Goal: Transaction & Acquisition: Purchase product/service

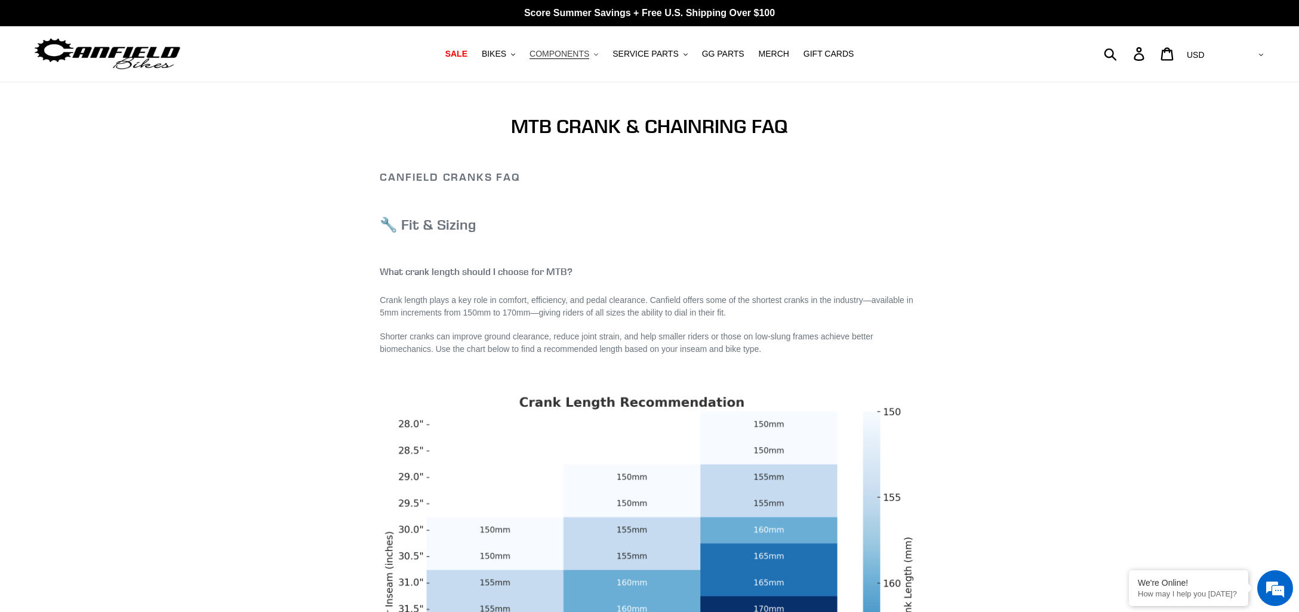
click at [567, 51] on span "COMPONENTS" at bounding box center [560, 54] width 60 height 10
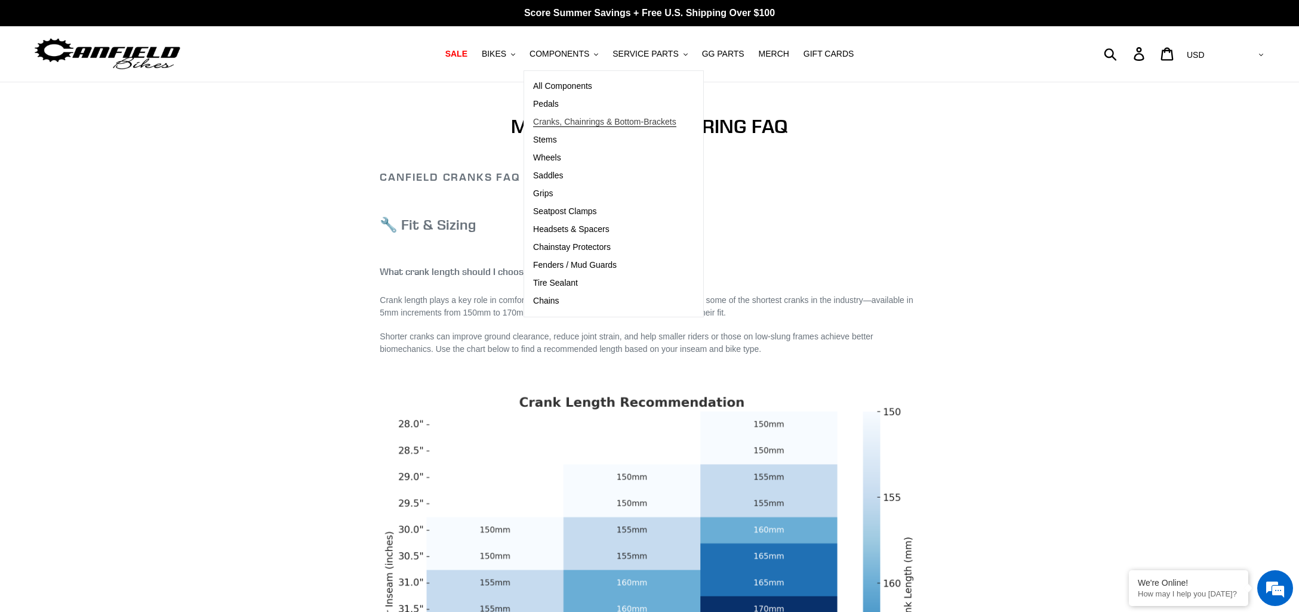
click at [565, 119] on span "Cranks, Chainrings & Bottom-Brackets" at bounding box center [604, 122] width 143 height 10
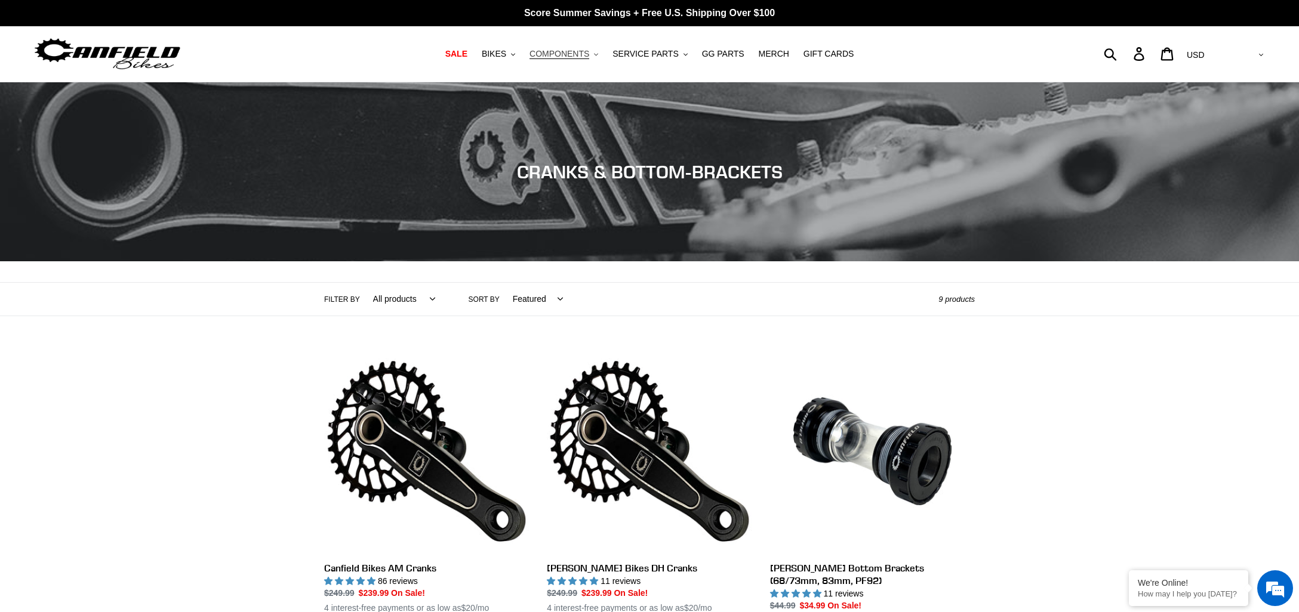
click at [571, 50] on span "COMPONENTS" at bounding box center [560, 54] width 60 height 10
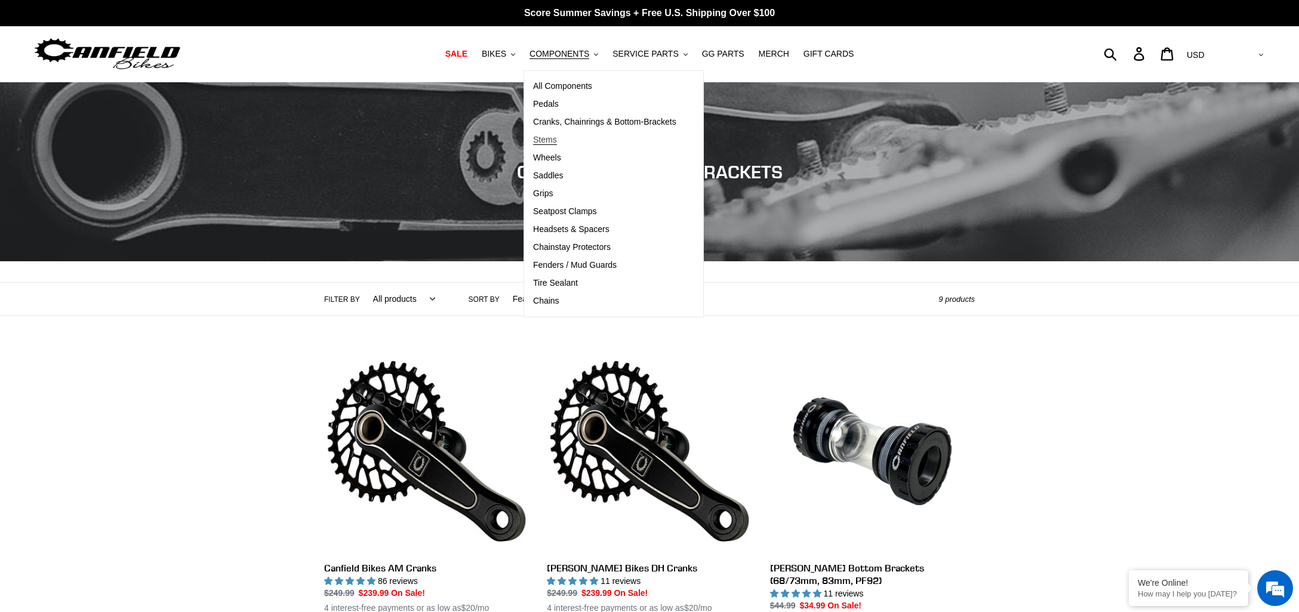
click at [557, 138] on span "Stems" at bounding box center [545, 140] width 24 height 10
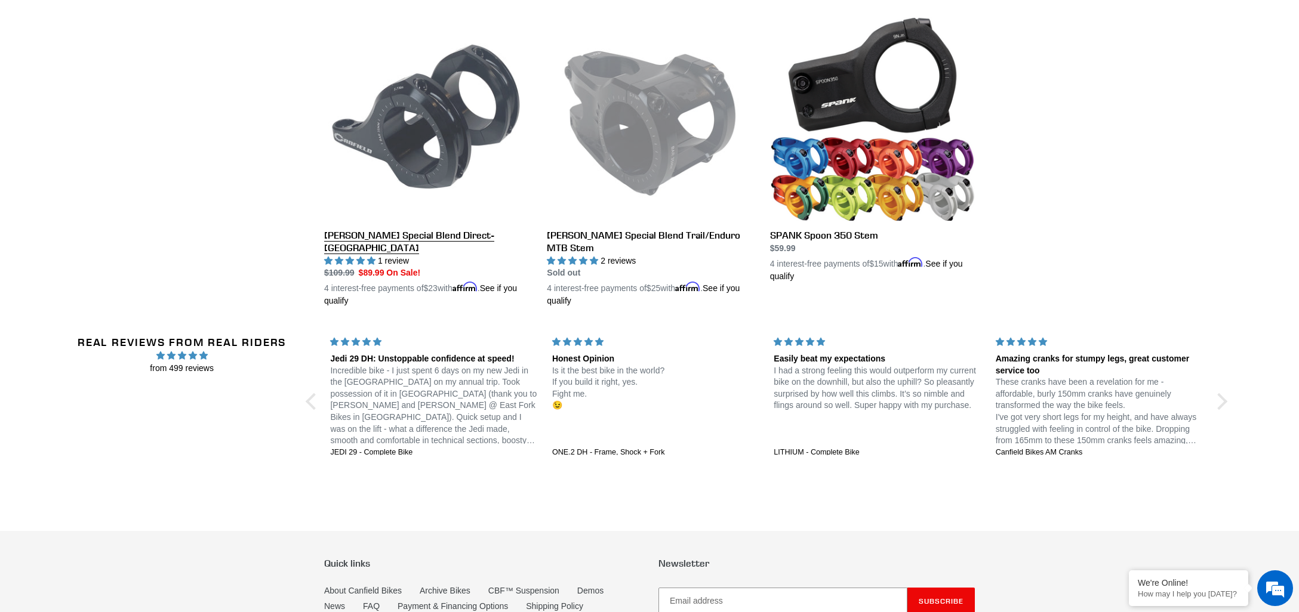
scroll to position [334, 0]
click at [444, 104] on link "[PERSON_NAME] Special Blend Direct-[GEOGRAPHIC_DATA]" at bounding box center [426, 162] width 205 height 292
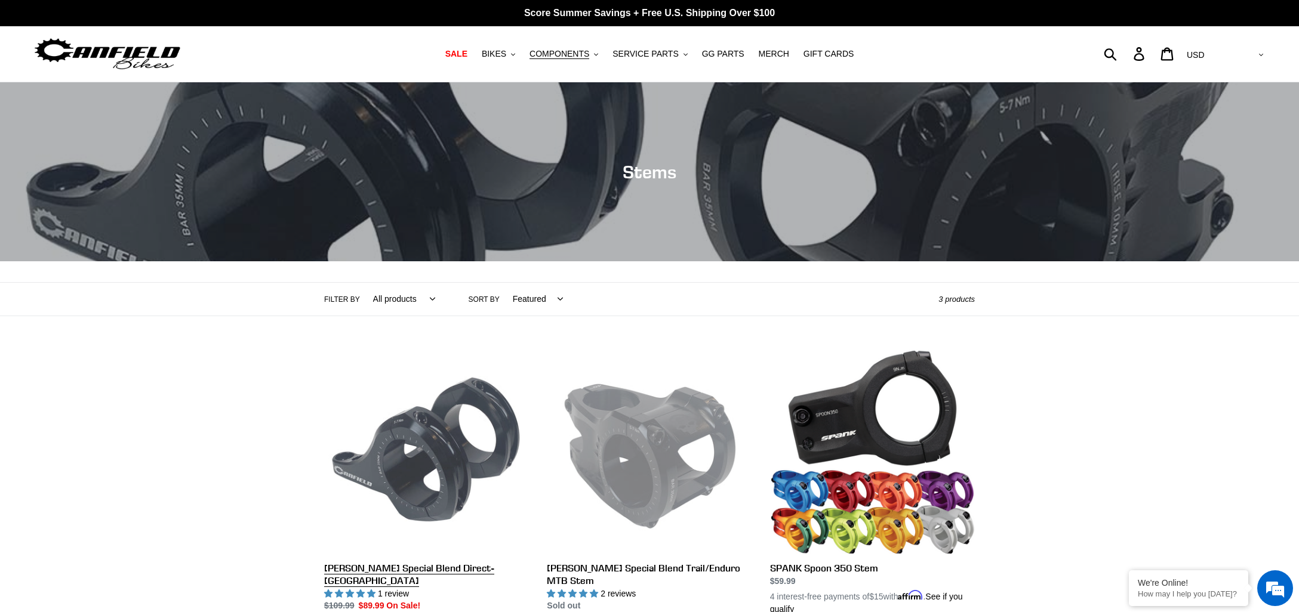
scroll to position [0, 0]
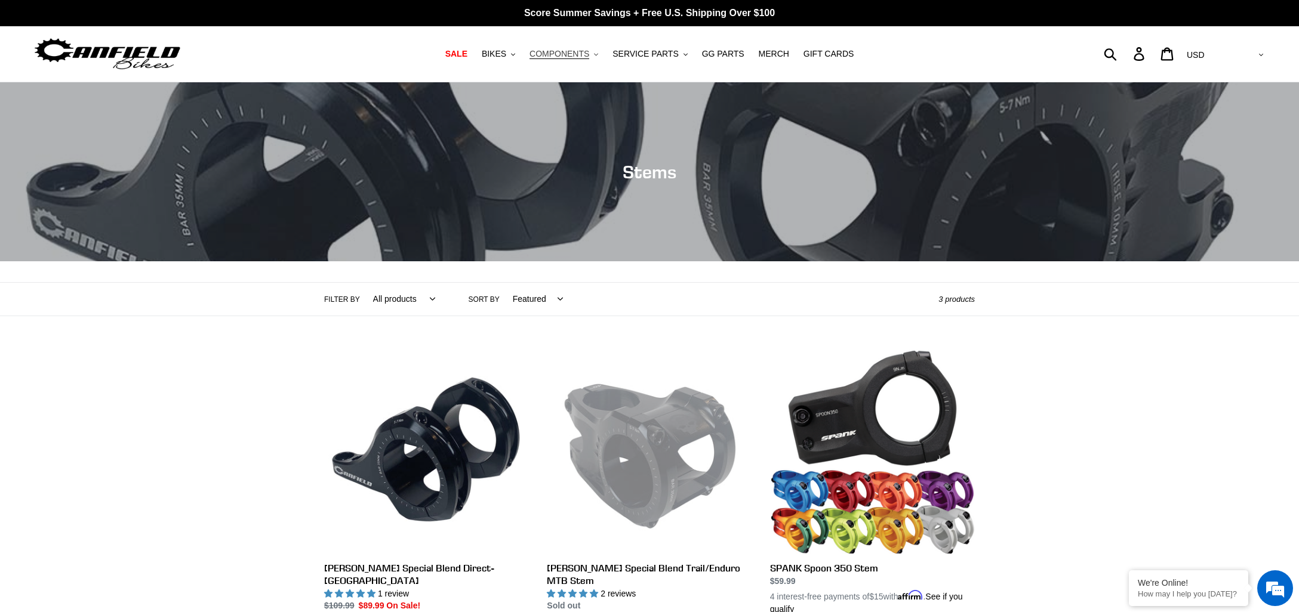
click at [575, 57] on span "COMPONENTS" at bounding box center [560, 54] width 60 height 10
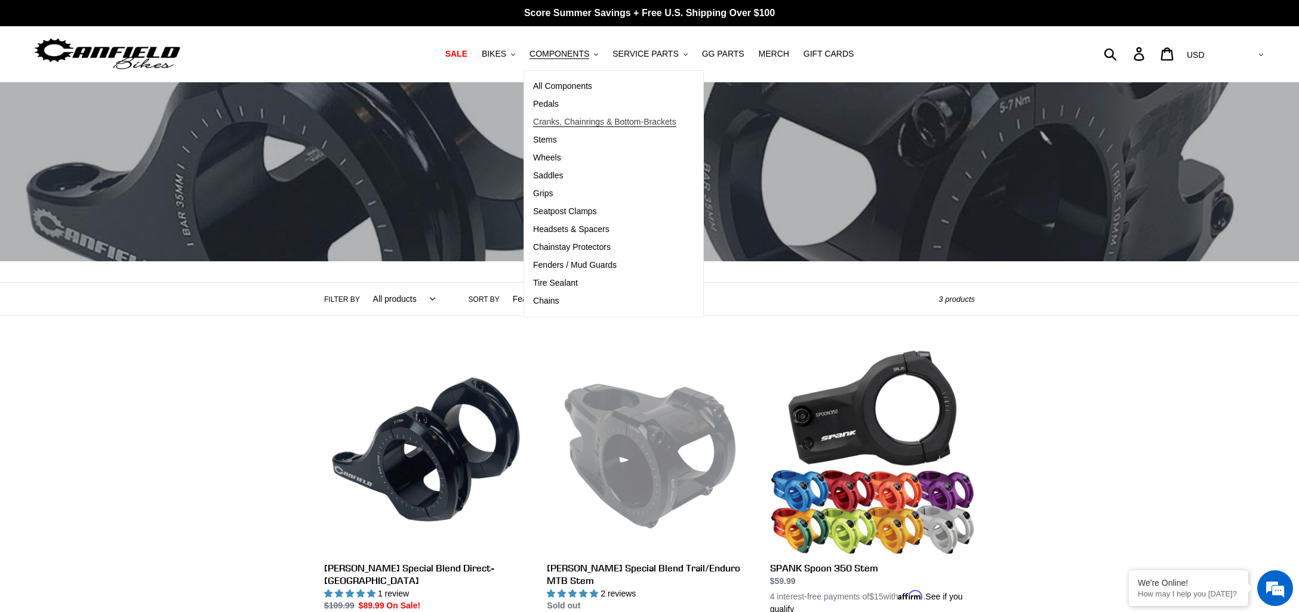
click at [558, 122] on span "Cranks, Chainrings & Bottom-Brackets" at bounding box center [604, 122] width 143 height 10
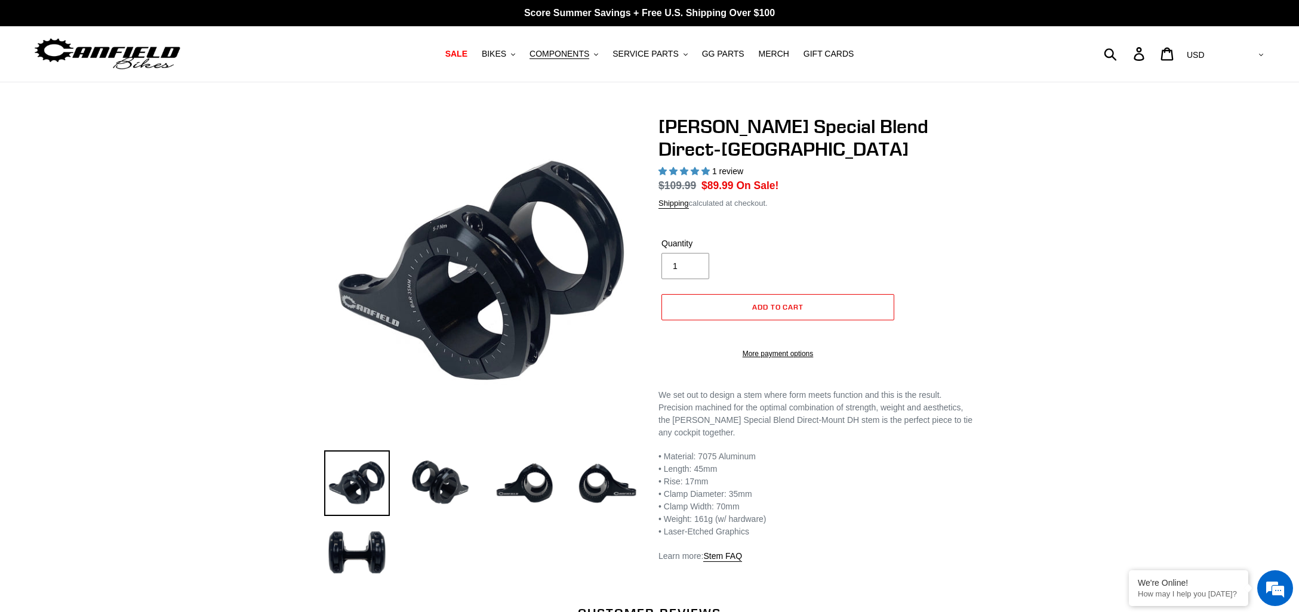
select select "highest-rating"
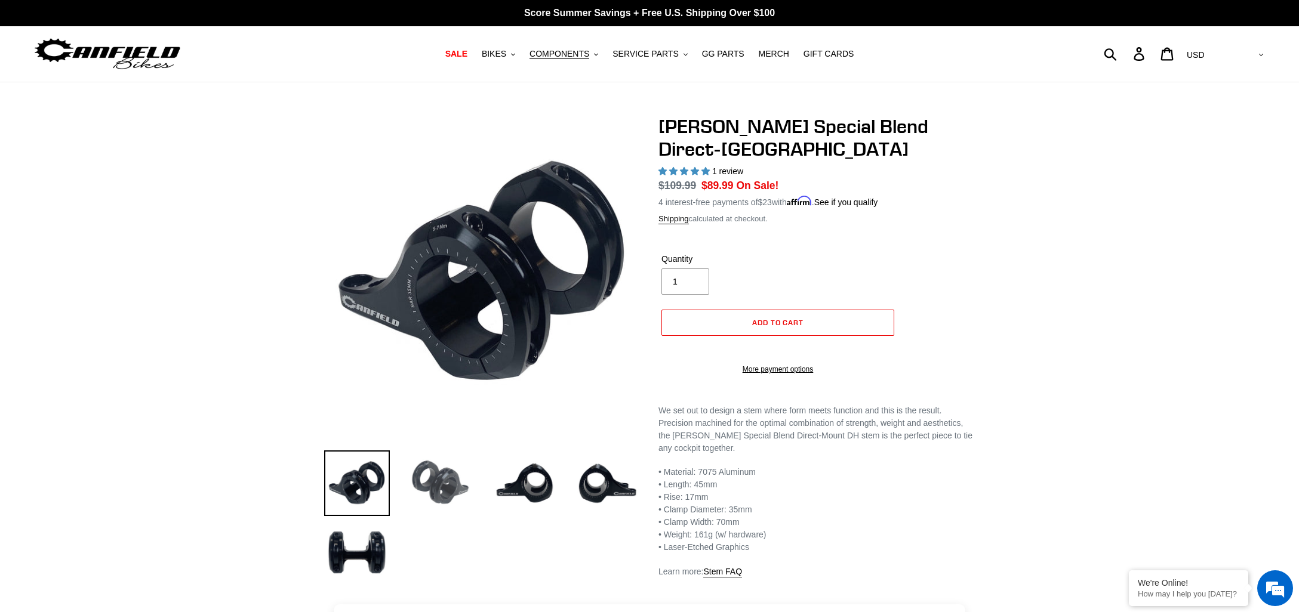
click at [438, 472] on img at bounding box center [441, 484] width 66 height 66
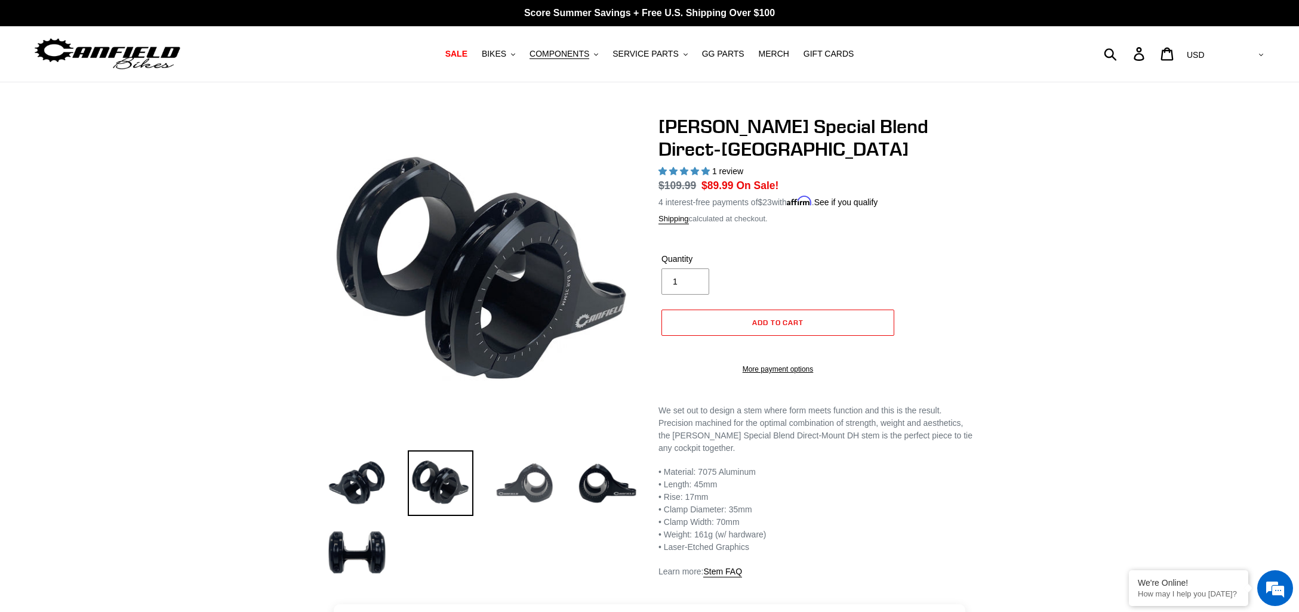
click at [522, 475] on img at bounding box center [524, 484] width 66 height 66
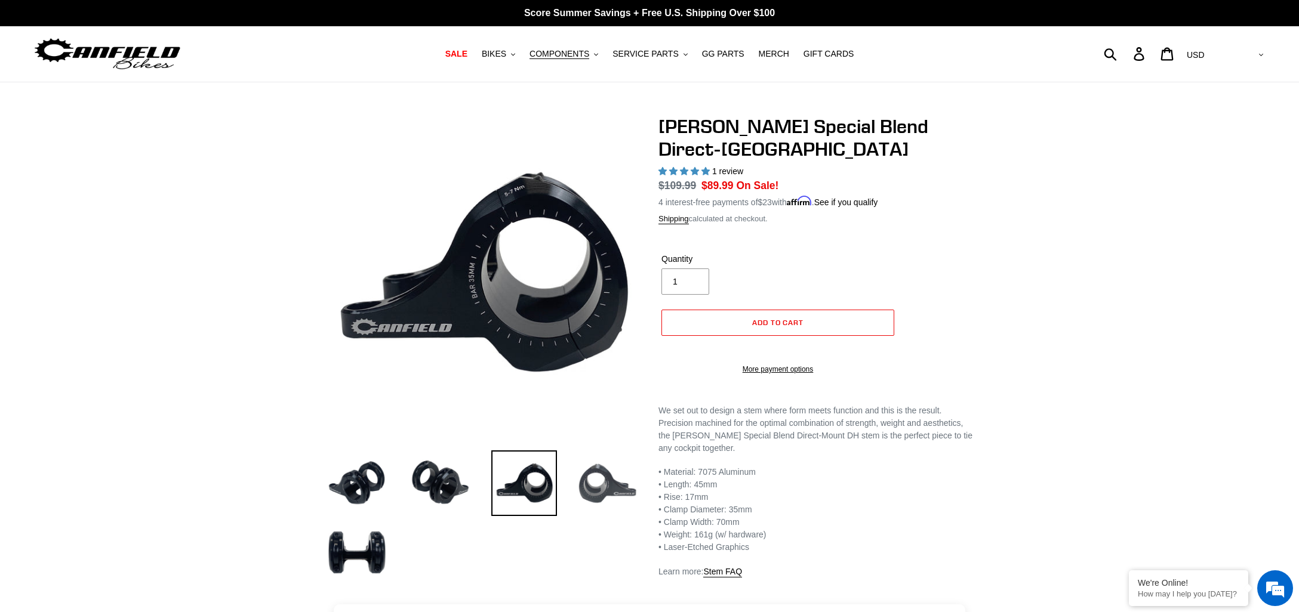
click at [604, 465] on img at bounding box center [608, 484] width 66 height 66
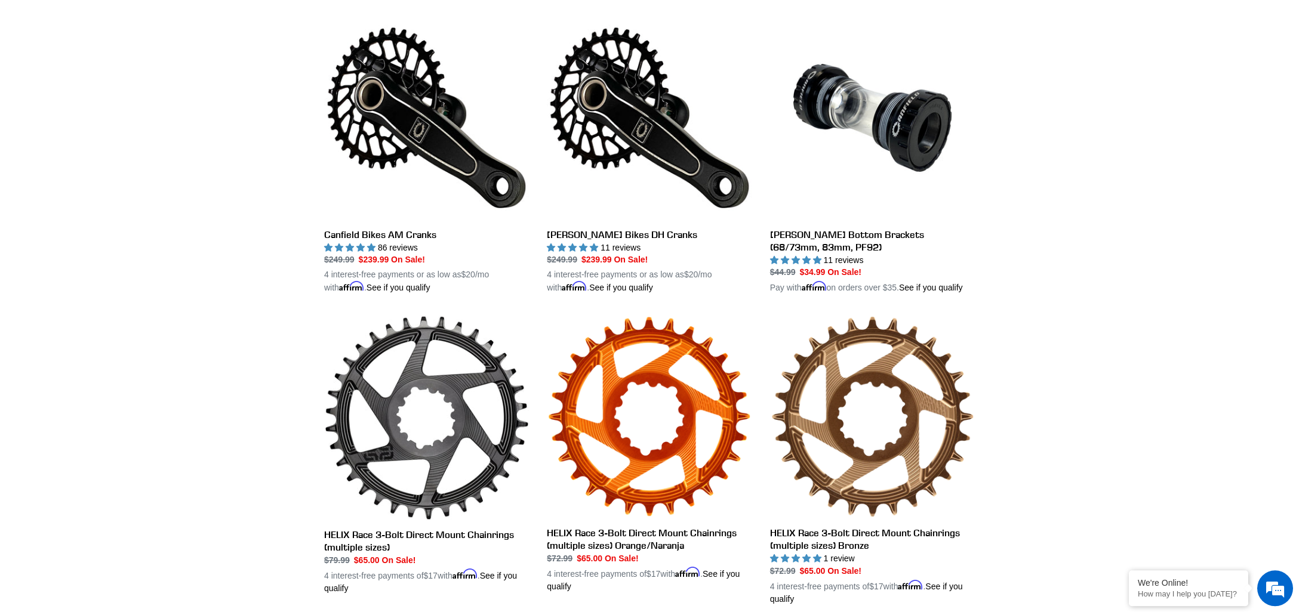
scroll to position [334, 0]
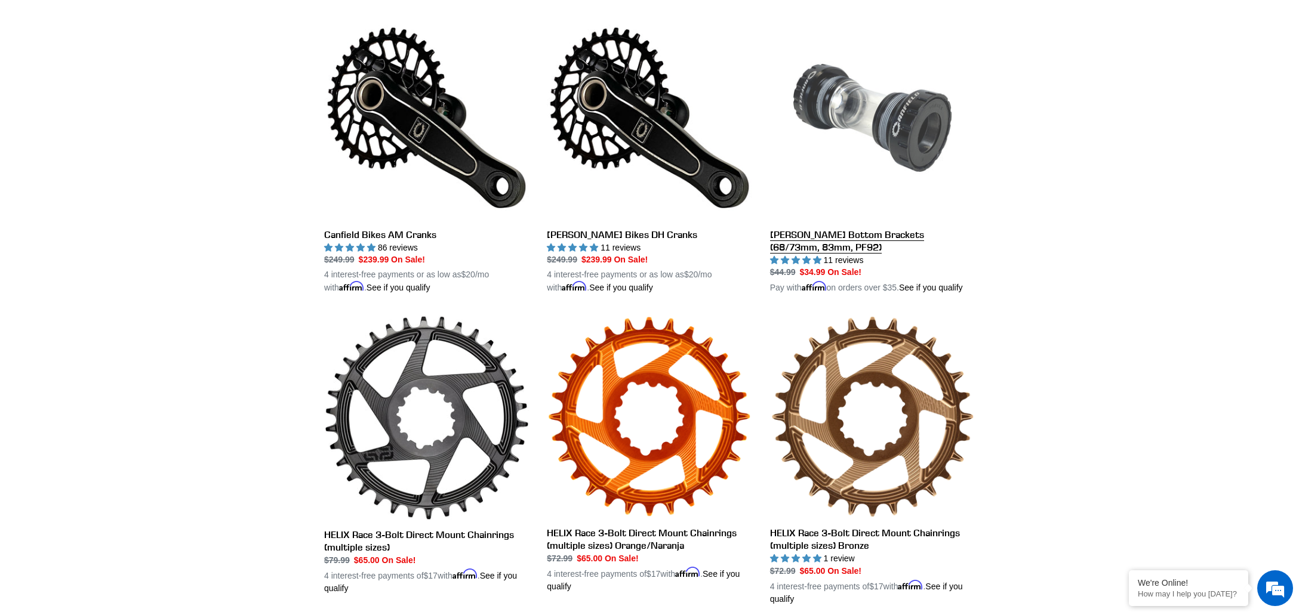
click at [861, 86] on link "[PERSON_NAME] Bottom Brackets (68/73mm, 83mm, PF92)" at bounding box center [872, 155] width 205 height 279
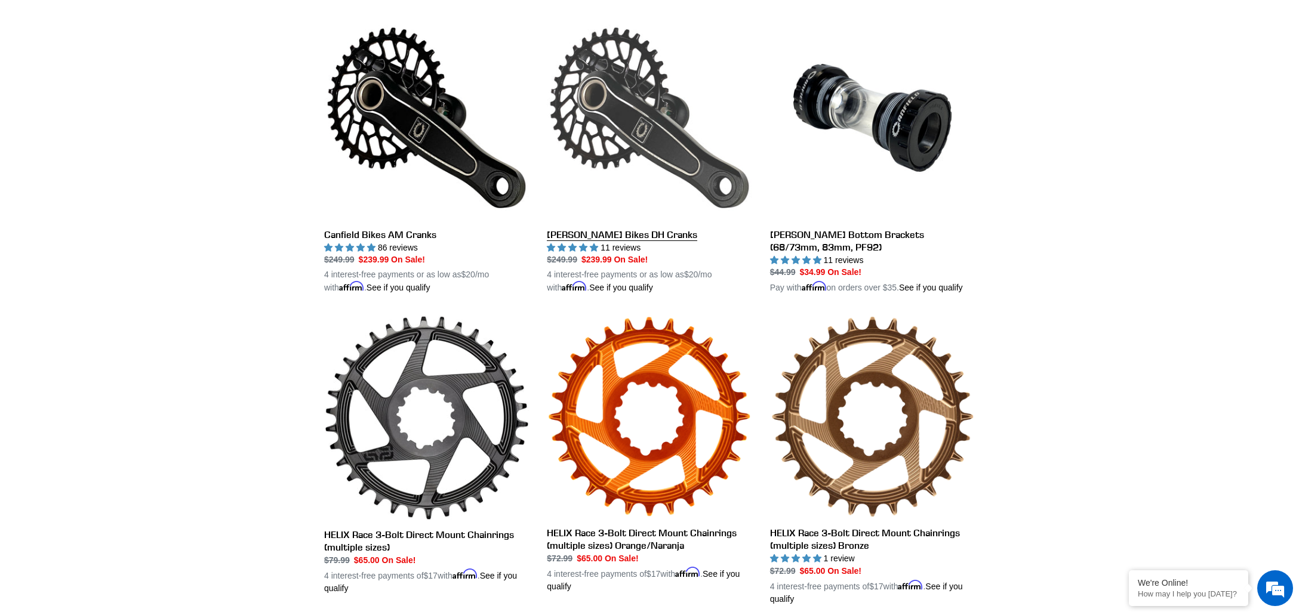
click at [614, 100] on link "[PERSON_NAME] Bikes DH Cranks" at bounding box center [649, 155] width 205 height 279
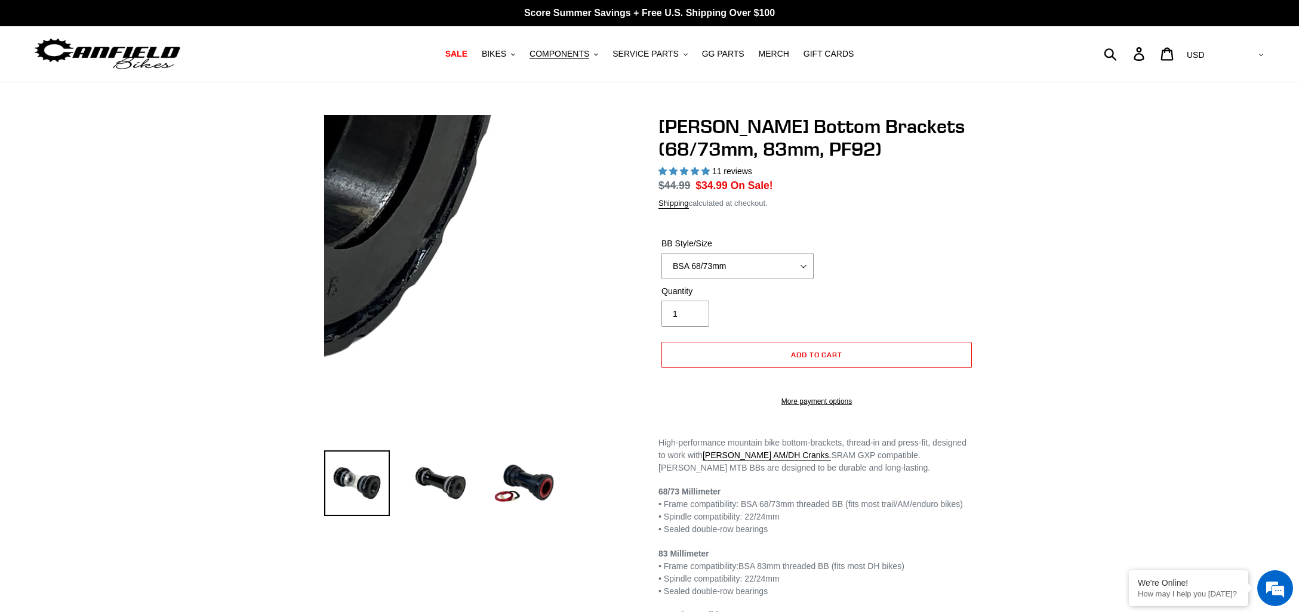
select select "highest-rating"
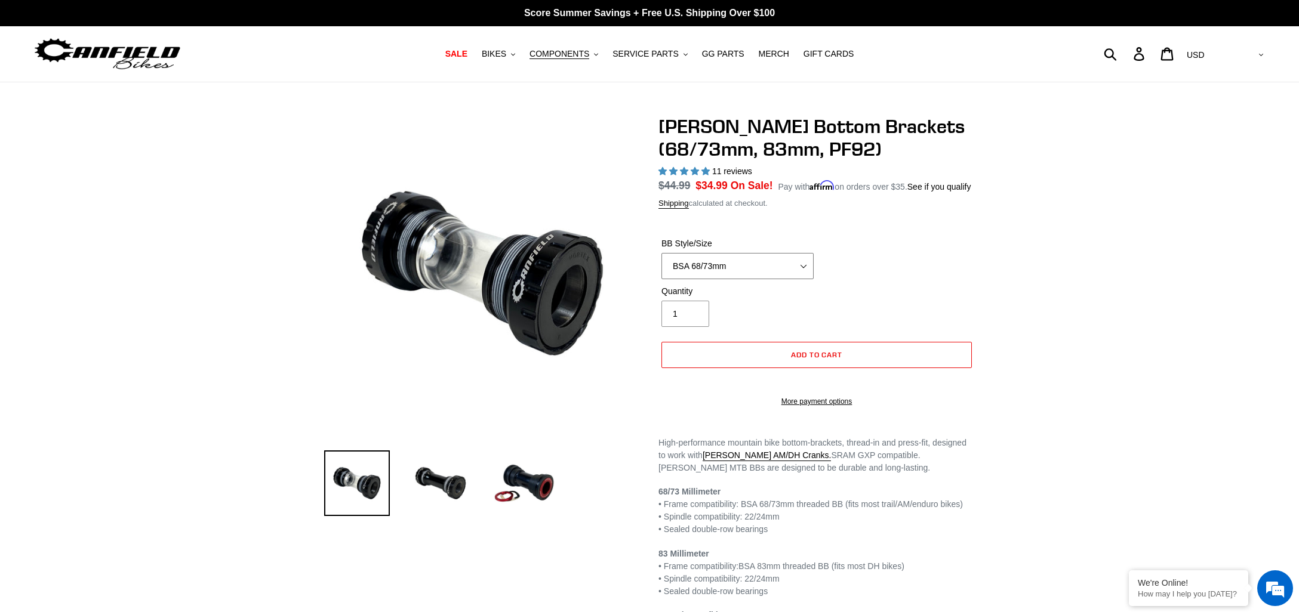
select select "BSA 83mm"
click option "BSA 83mm" at bounding box center [0, 0] width 0 height 0
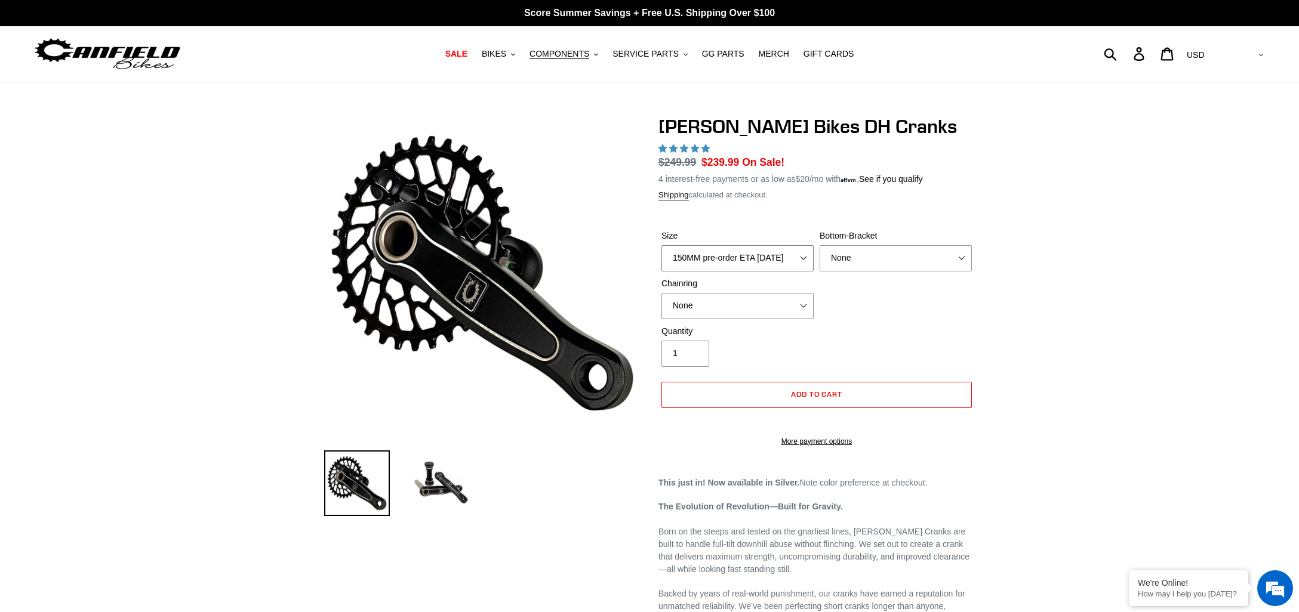
select select "highest-rating"
click option "155MM pre-order ETA [DATE]" at bounding box center [0, 0] width 0 height 0
click at [661, 246] on select "150MM pre-order ETA [DATE] 155MM pre-order ETA [DATE] 160MM pre-order ETA [DATE…" at bounding box center [737, 259] width 152 height 26
select select "160MM pre-order ETA [DATE]"
click option "160MM pre-order ETA 9/30/25" at bounding box center [0, 0] width 0 height 0
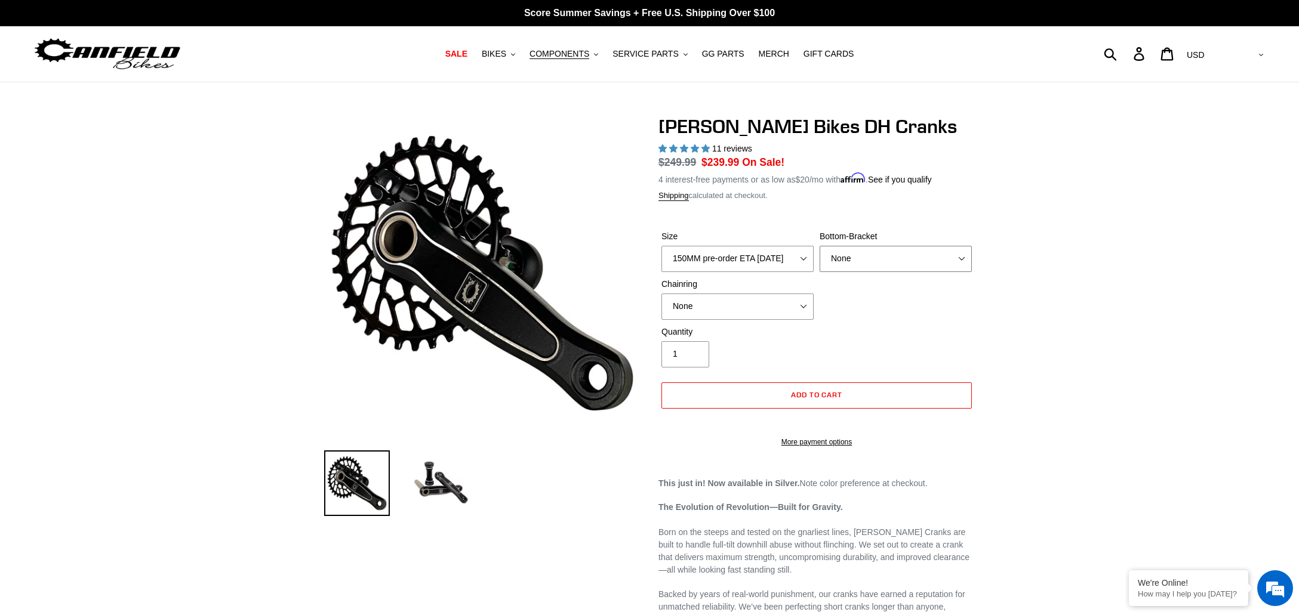
click at [820, 246] on select "None BSA Threaded 83mm" at bounding box center [896, 259] width 152 height 26
select select "BSA Threaded 83mm"
click option "BSA Threaded 83mm" at bounding box center [0, 0] width 0 height 0
click at [661, 294] on select "None 34t Round" at bounding box center [737, 307] width 152 height 26
click option "None" at bounding box center [0, 0] width 0 height 0
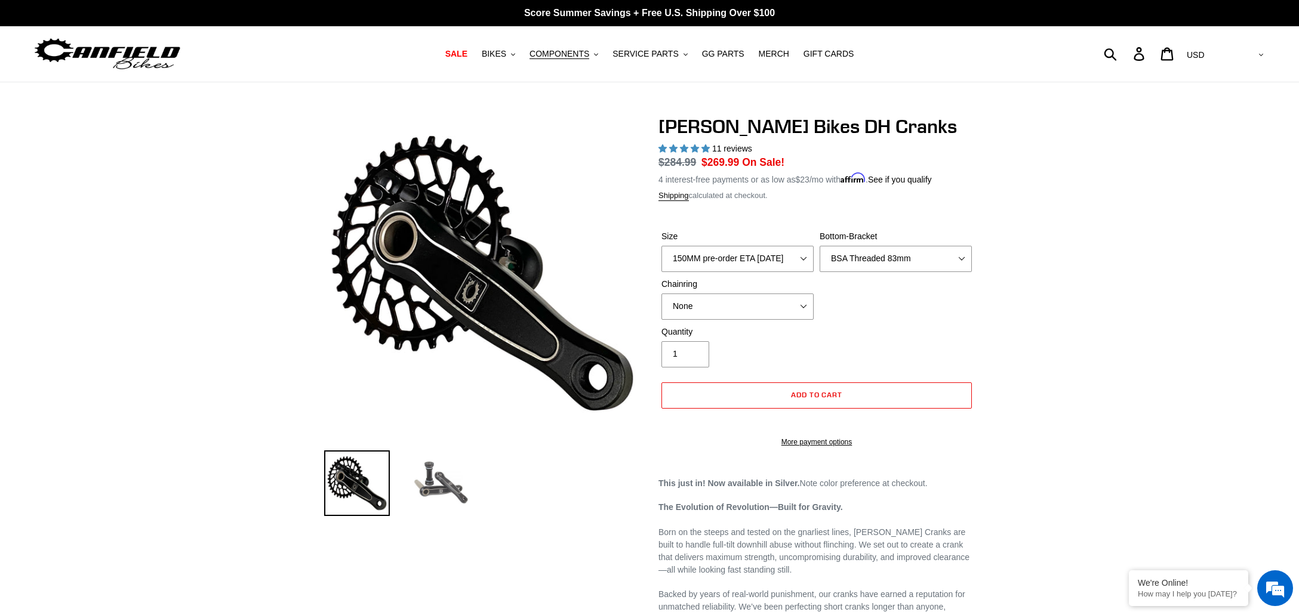
click at [443, 477] on img at bounding box center [441, 484] width 66 height 66
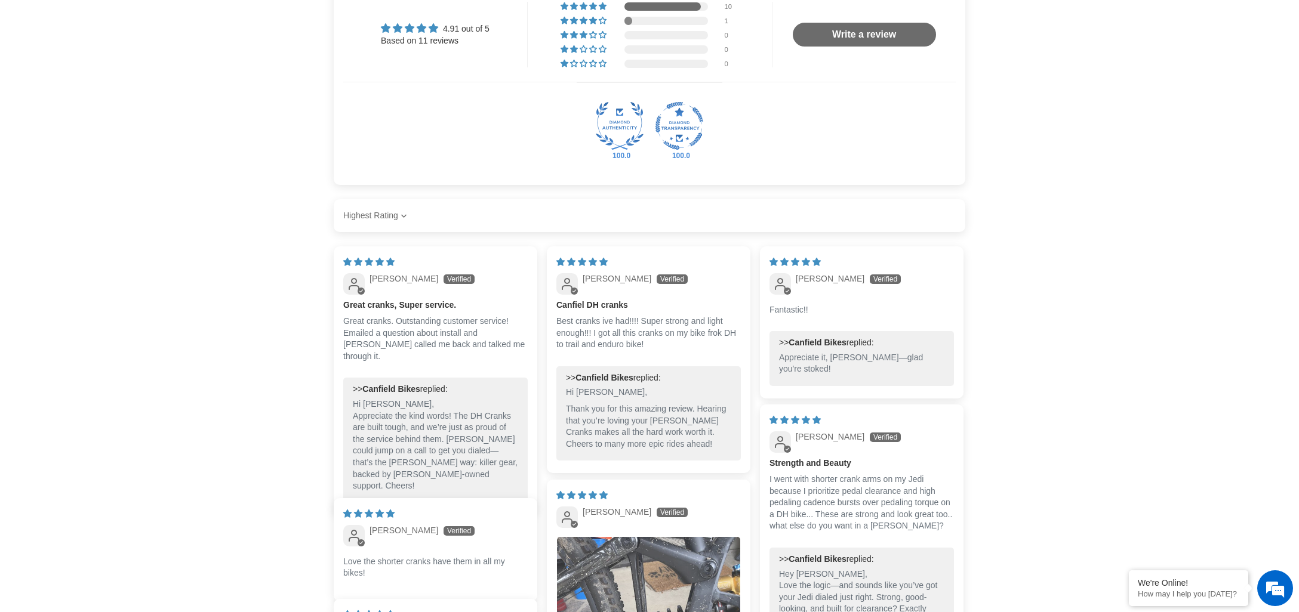
scroll to position [1034, 0]
